Goal: Information Seeking & Learning: Learn about a topic

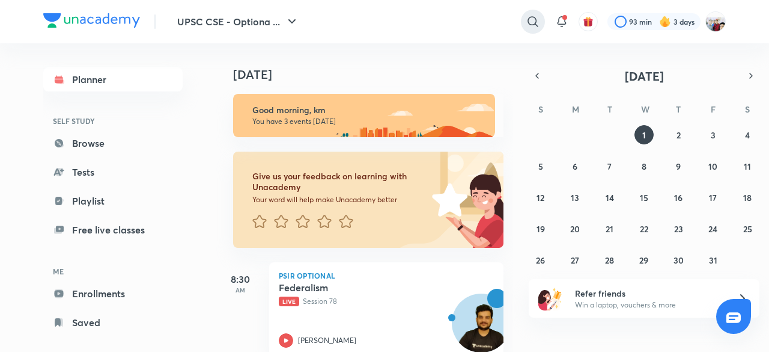
click at [532, 20] on icon at bounding box center [533, 21] width 14 height 14
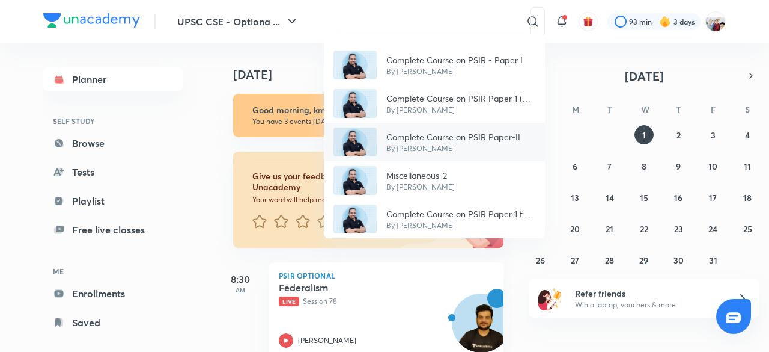
click at [451, 134] on p "Complete Course on PSIR Paper-II" at bounding box center [453, 136] width 134 height 13
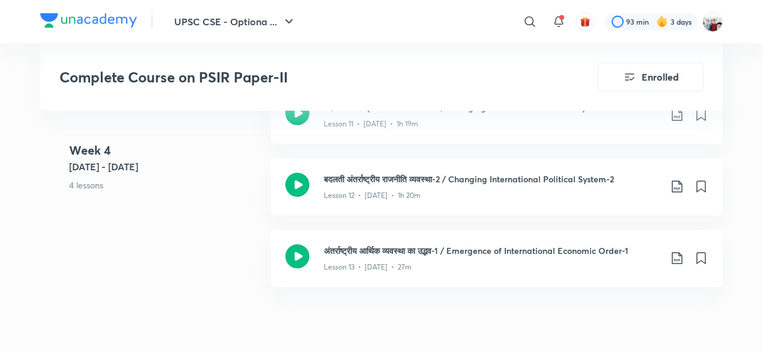
scroll to position [1442, 0]
click at [432, 239] on div "अंतर्राष्ट्रीय आर्थिक व्यवस्था का उद्भव-1 / Emergence of International Economic…" at bounding box center [497, 256] width 452 height 57
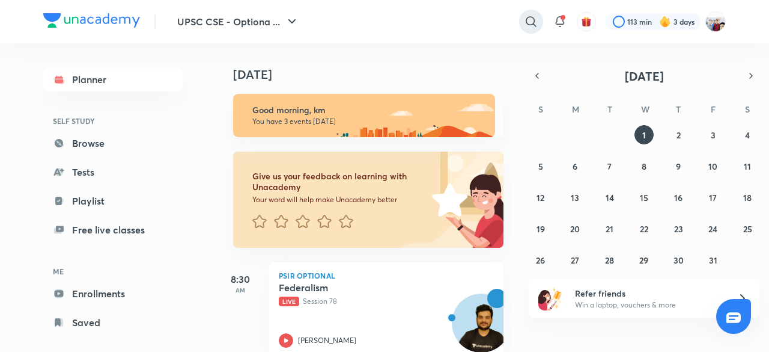
click at [530, 19] on icon at bounding box center [531, 21] width 14 height 14
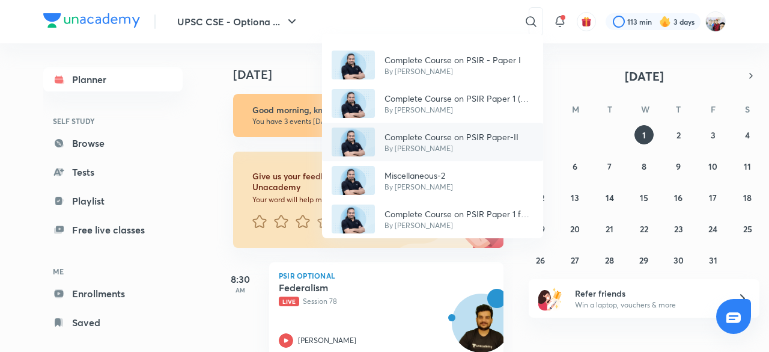
click at [498, 135] on p "Complete Course on PSIR Paper-II" at bounding box center [452, 136] width 134 height 13
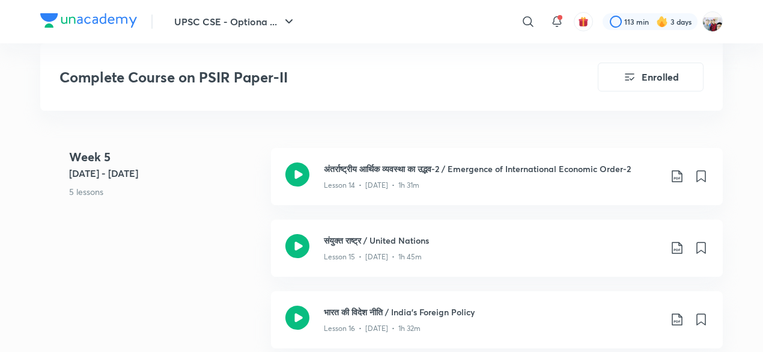
scroll to position [1659, 0]
click at [498, 163] on h3 "अंतर्राष्ट्रीय आर्थिक व्यवस्था का उद्भव-2 / Emergence of International Economic…" at bounding box center [492, 169] width 337 height 13
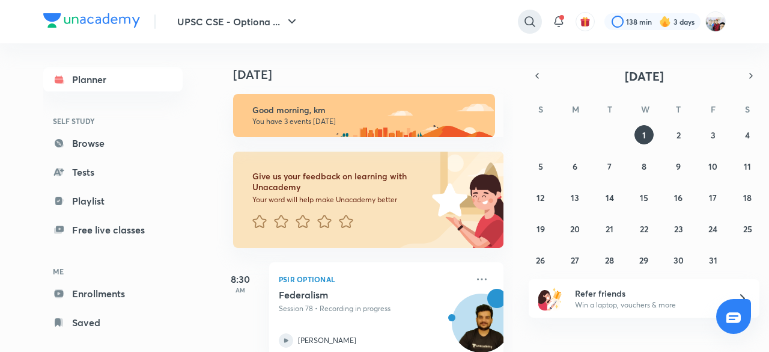
click at [529, 19] on icon at bounding box center [530, 21] width 14 height 14
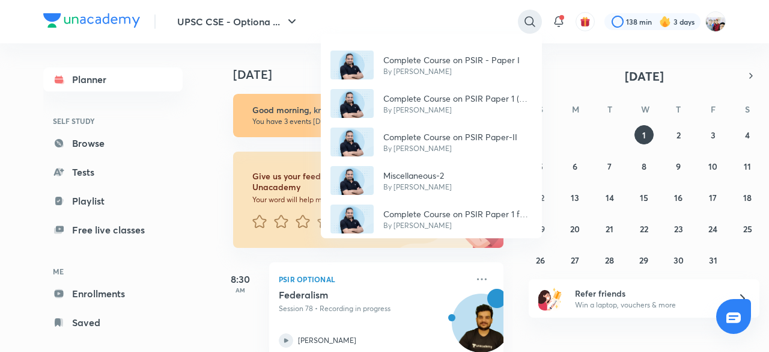
click at [529, 19] on div "Complete Course on PSIR - Paper I By Madhukar Kotawe Complete Course on PSIR Pa…" at bounding box center [384, 176] width 769 height 352
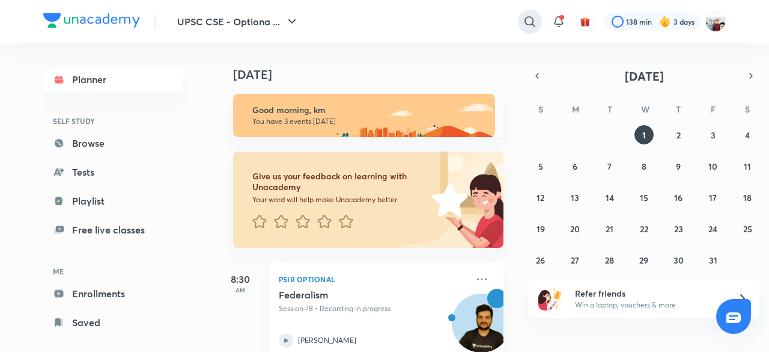
click at [529, 19] on icon at bounding box center [530, 21] width 14 height 14
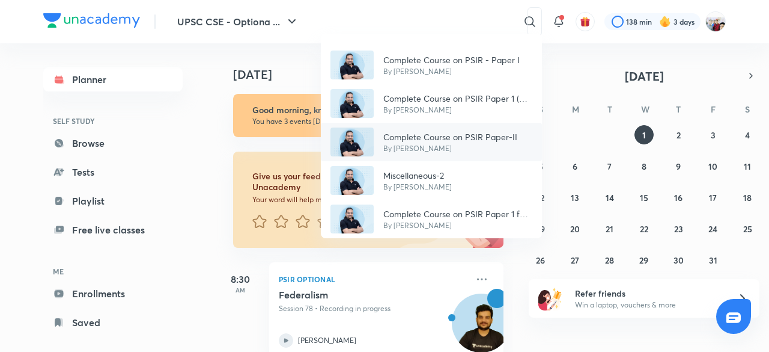
click at [486, 123] on div "Complete Course on PSIR Paper-II By [PERSON_NAME]" at bounding box center [431, 142] width 221 height 38
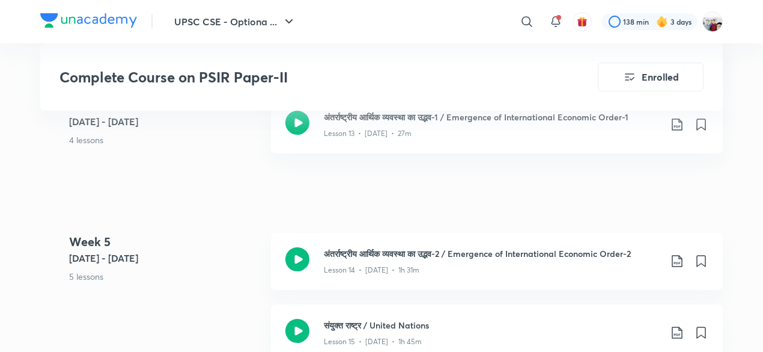
scroll to position [1659, 0]
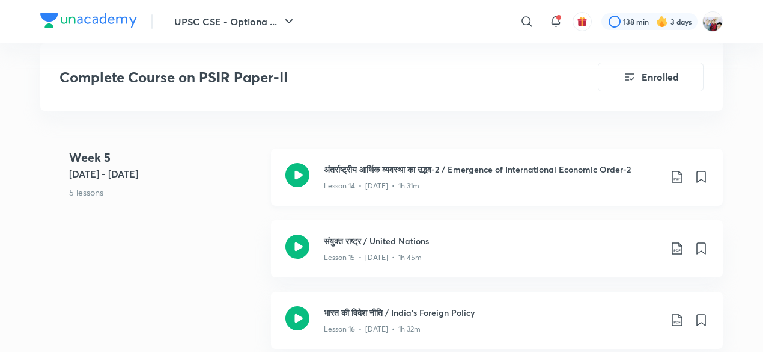
click at [451, 169] on h3 "अंतर्राष्ट्रीय आर्थिक व्यवस्था का उद्भव-2 / Emergence of International Economic…" at bounding box center [492, 169] width 337 height 13
